Goal: Find contact information: Find contact information

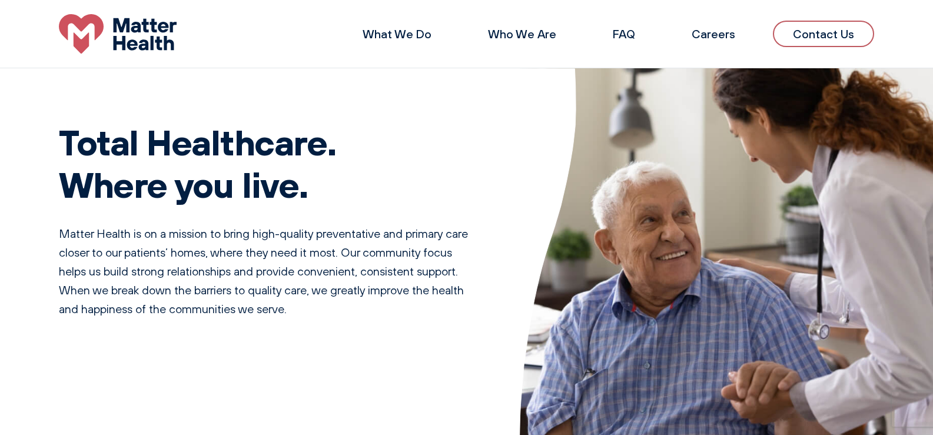
click at [810, 36] on link "Contact Us" at bounding box center [823, 34] width 101 height 26
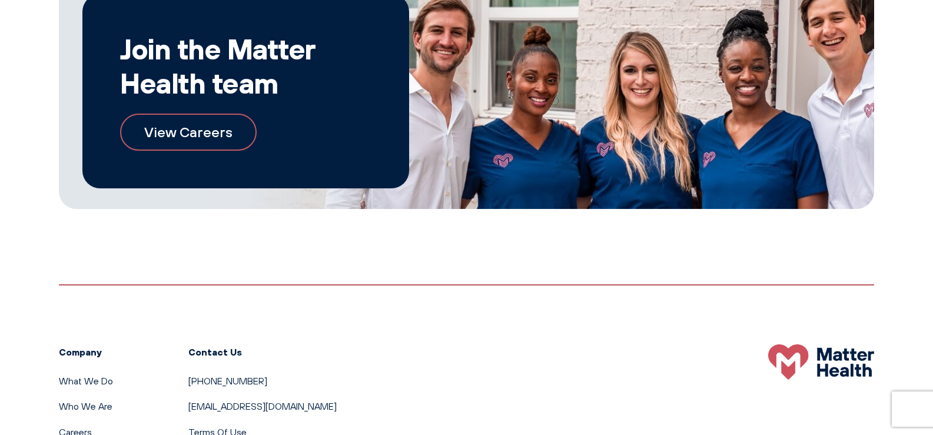
scroll to position [824, 0]
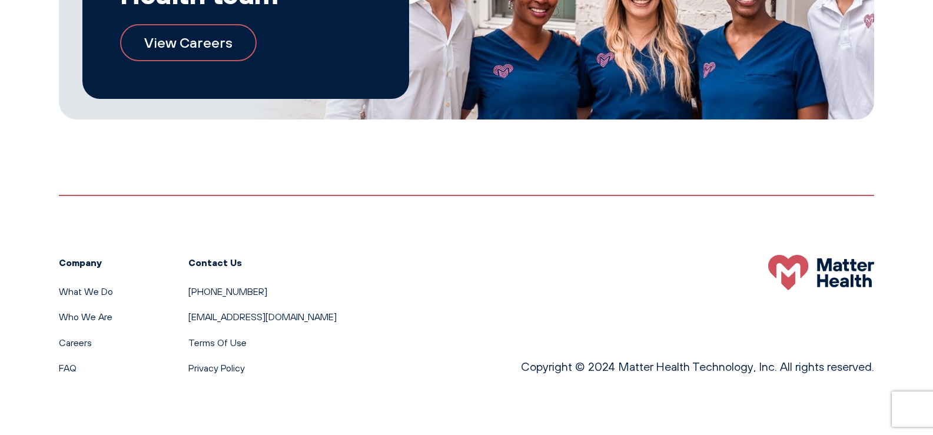
drag, startPoint x: 323, startPoint y: 319, endPoint x: 174, endPoint y: 323, distance: 149.0
click at [174, 323] on div "Company What We Do Who We Are Careers FAQ Contact Us [PHONE_NUMBER] [EMAIL_ADDR…" at bounding box center [467, 285] width 816 height 181
copy link "[EMAIL_ADDRESS][DOMAIN_NAME]"
